Goal: Navigation & Orientation: Understand site structure

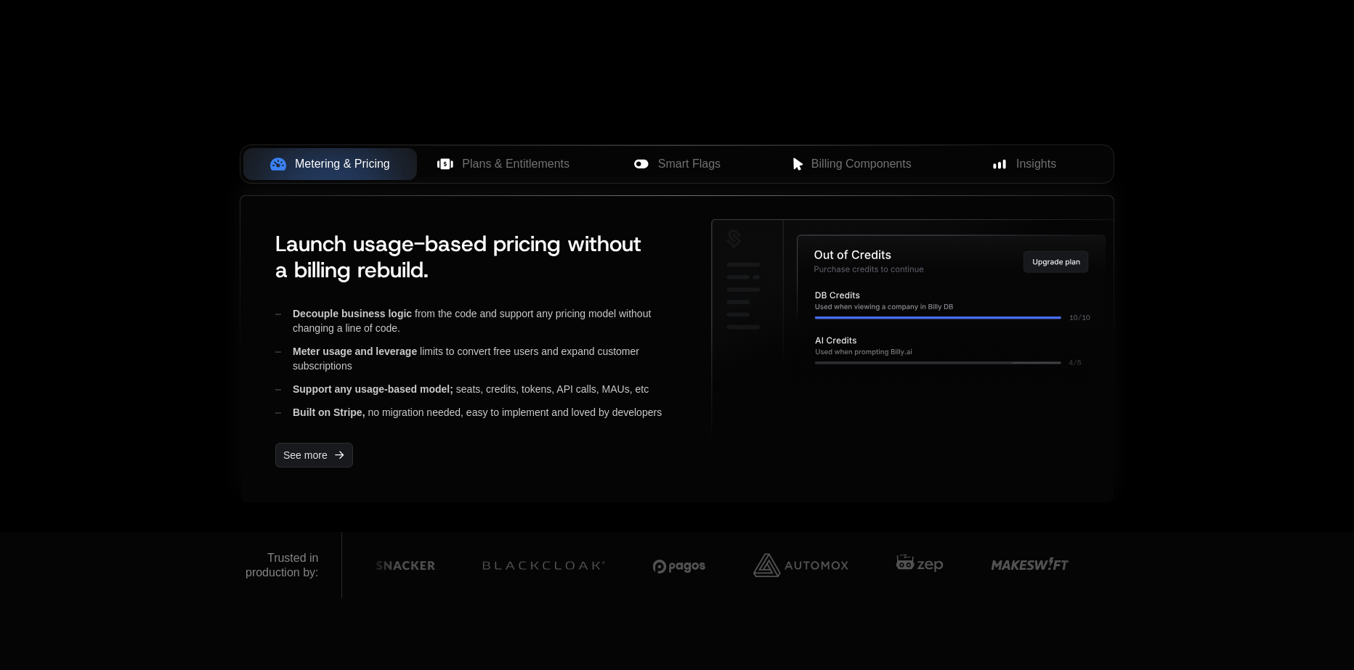
scroll to position [508, 0]
click at [516, 144] on div at bounding box center [676, 144] width 873 height 1
click at [517, 151] on button "Plans & Entitlements" at bounding box center [504, 163] width 174 height 32
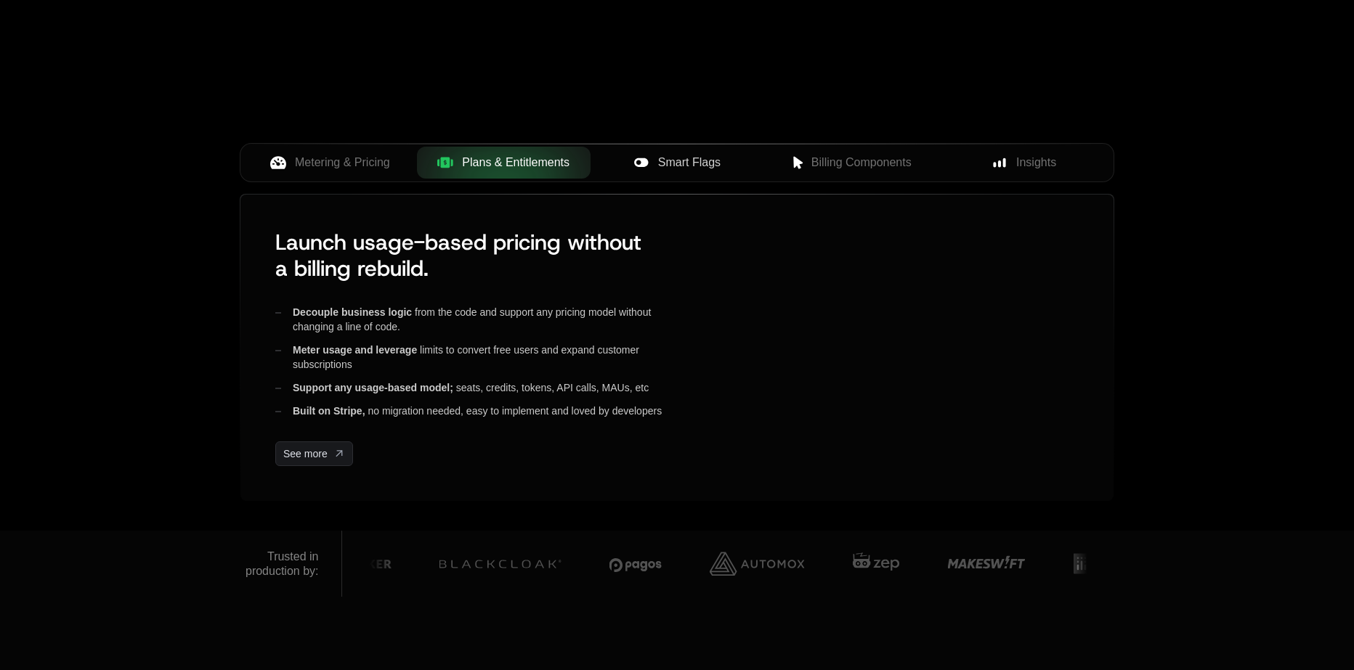
click at [736, 164] on div "Smart Flags" at bounding box center [677, 162] width 150 height 17
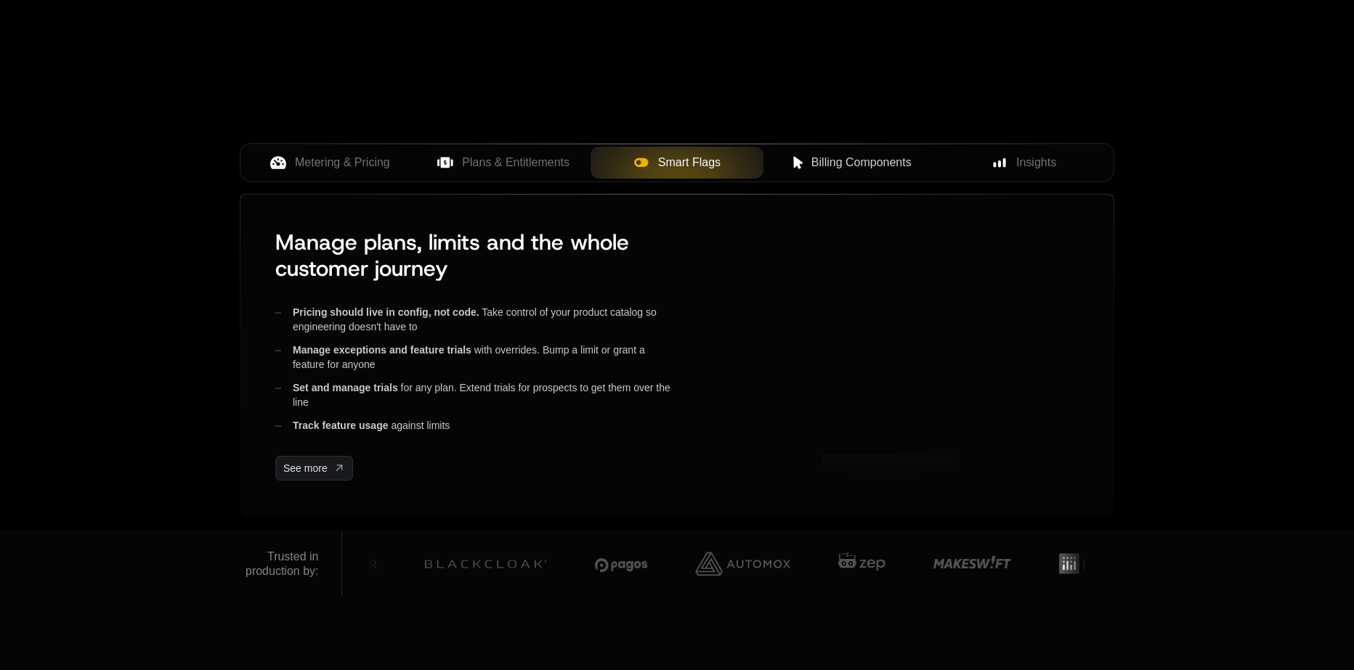
click at [828, 164] on span "Billing Components" at bounding box center [861, 162] width 100 height 17
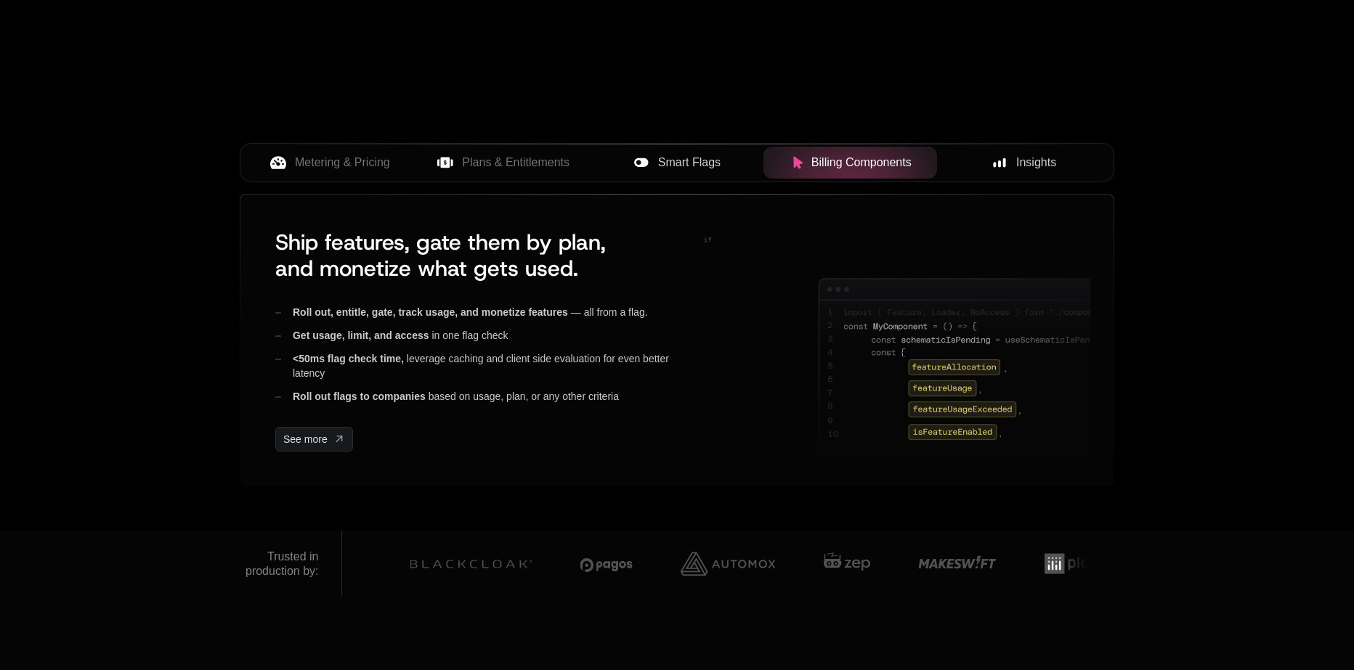
click at [1028, 156] on span "Insights" at bounding box center [1036, 162] width 40 height 17
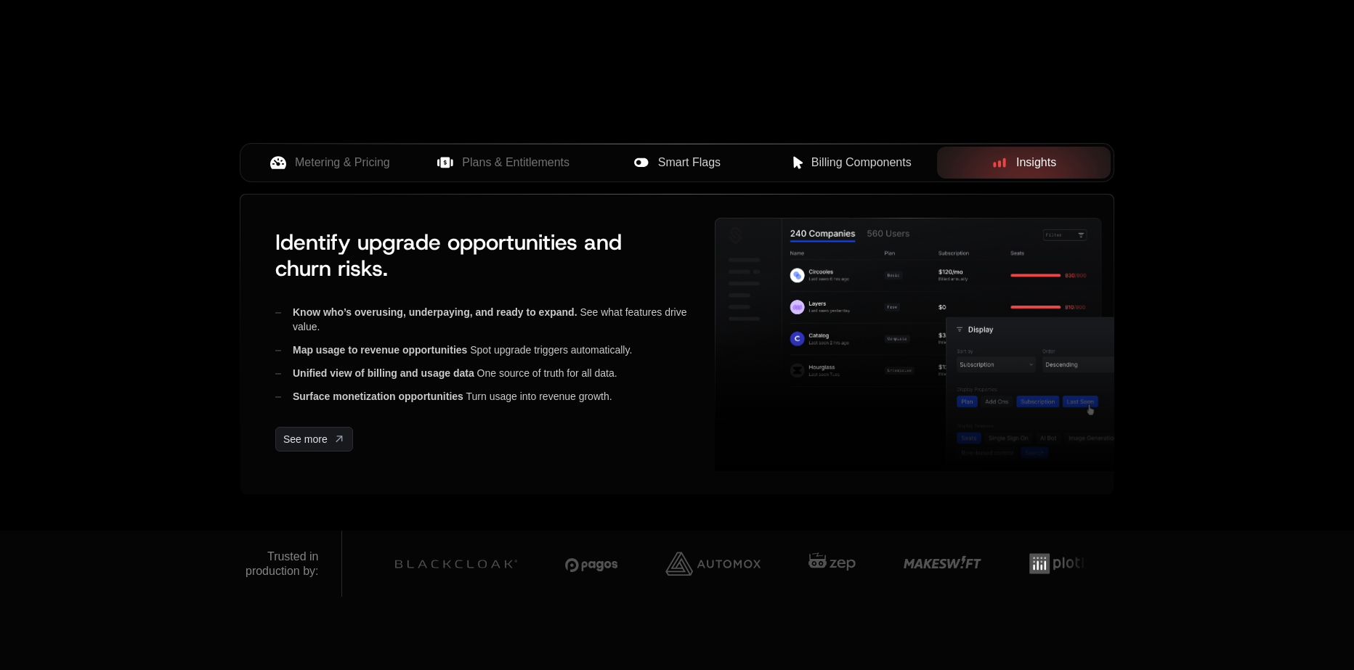
click at [859, 159] on span "Billing Components" at bounding box center [861, 162] width 100 height 17
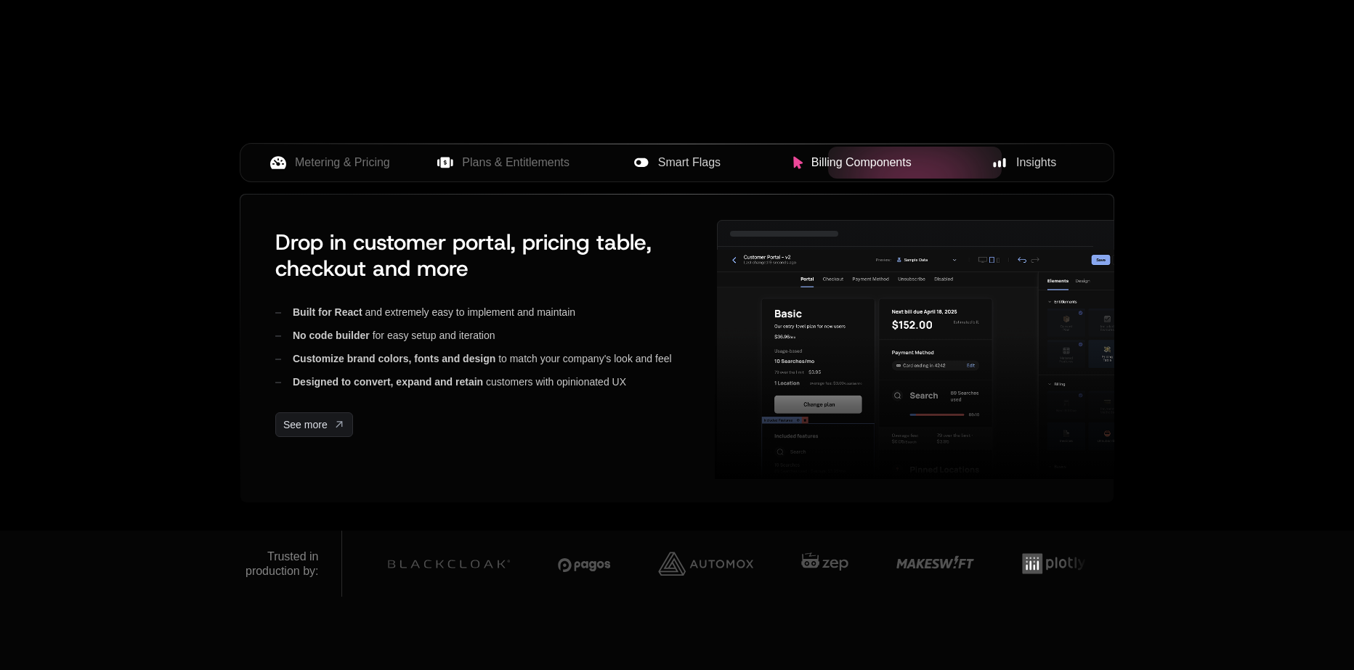
click at [654, 157] on div "Smart Flags" at bounding box center [677, 162] width 150 height 17
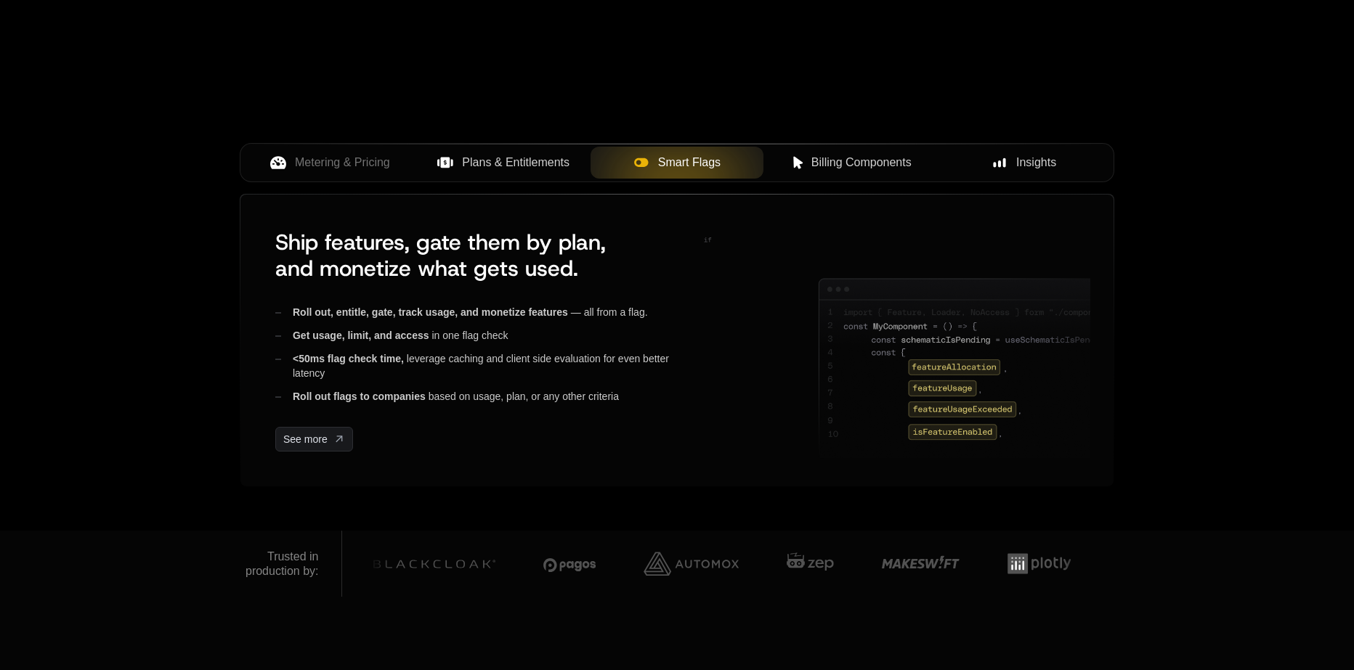
click at [508, 156] on span "Plans & Entitlements" at bounding box center [515, 162] width 107 height 17
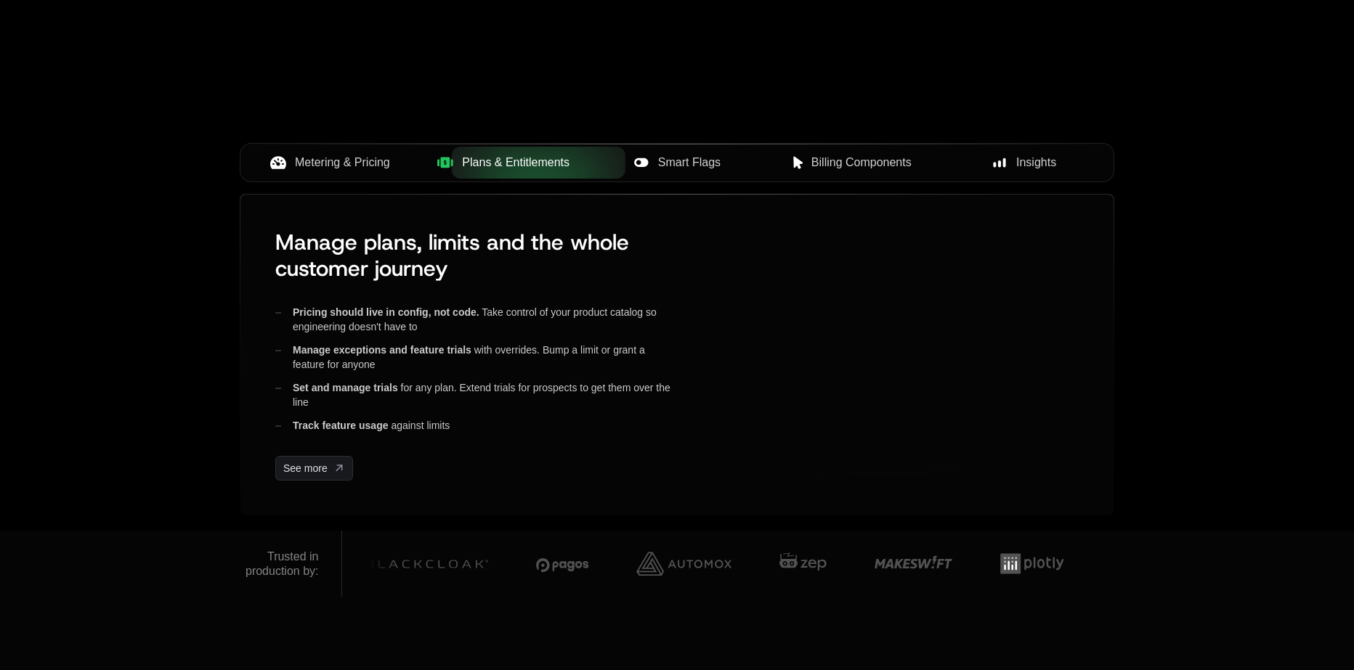
click at [348, 158] on span "Metering & Pricing" at bounding box center [342, 162] width 95 height 17
